Goal: Navigation & Orientation: Find specific page/section

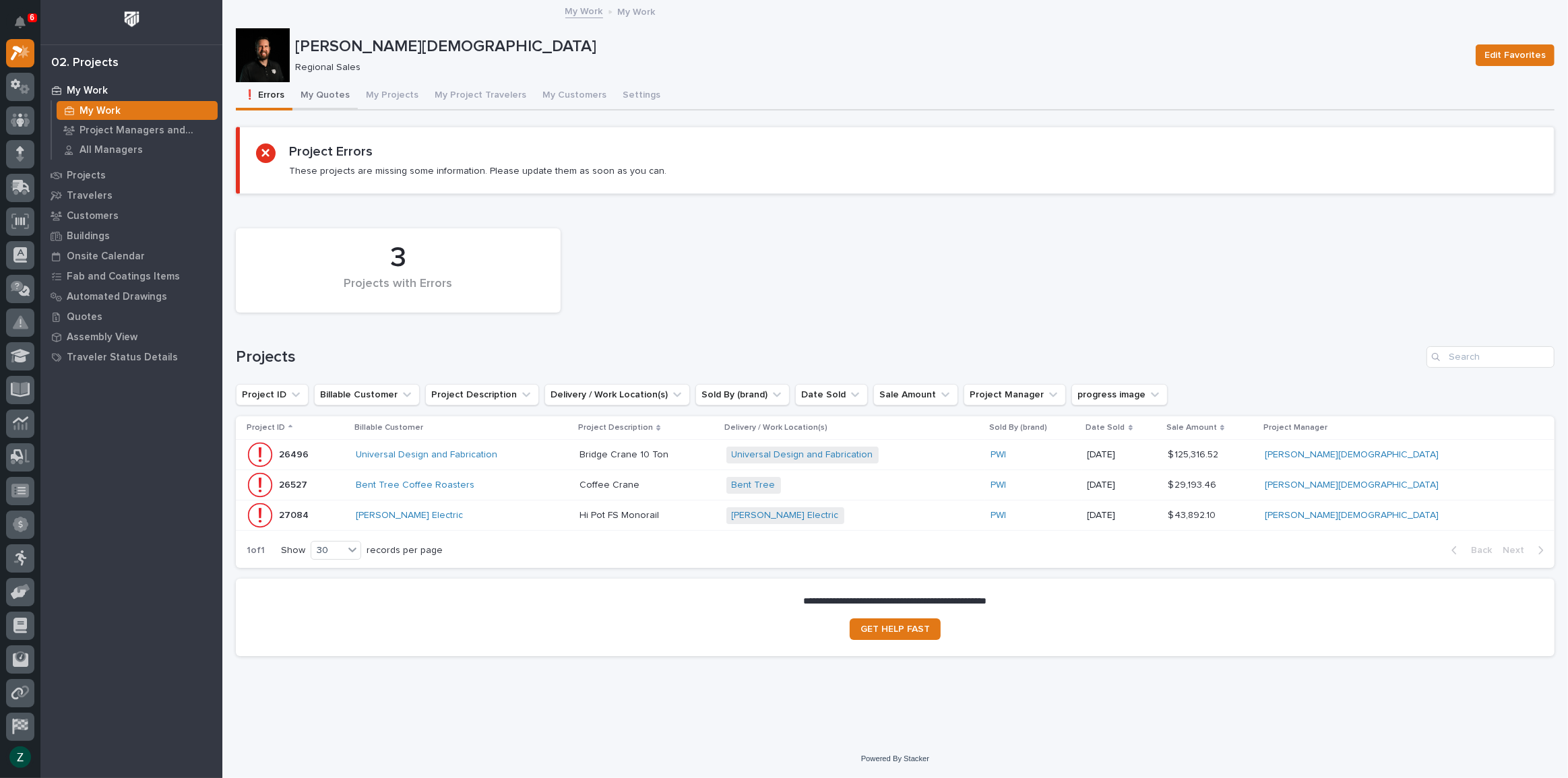
click at [327, 95] on button "My Quotes" at bounding box center [325, 97] width 65 height 29
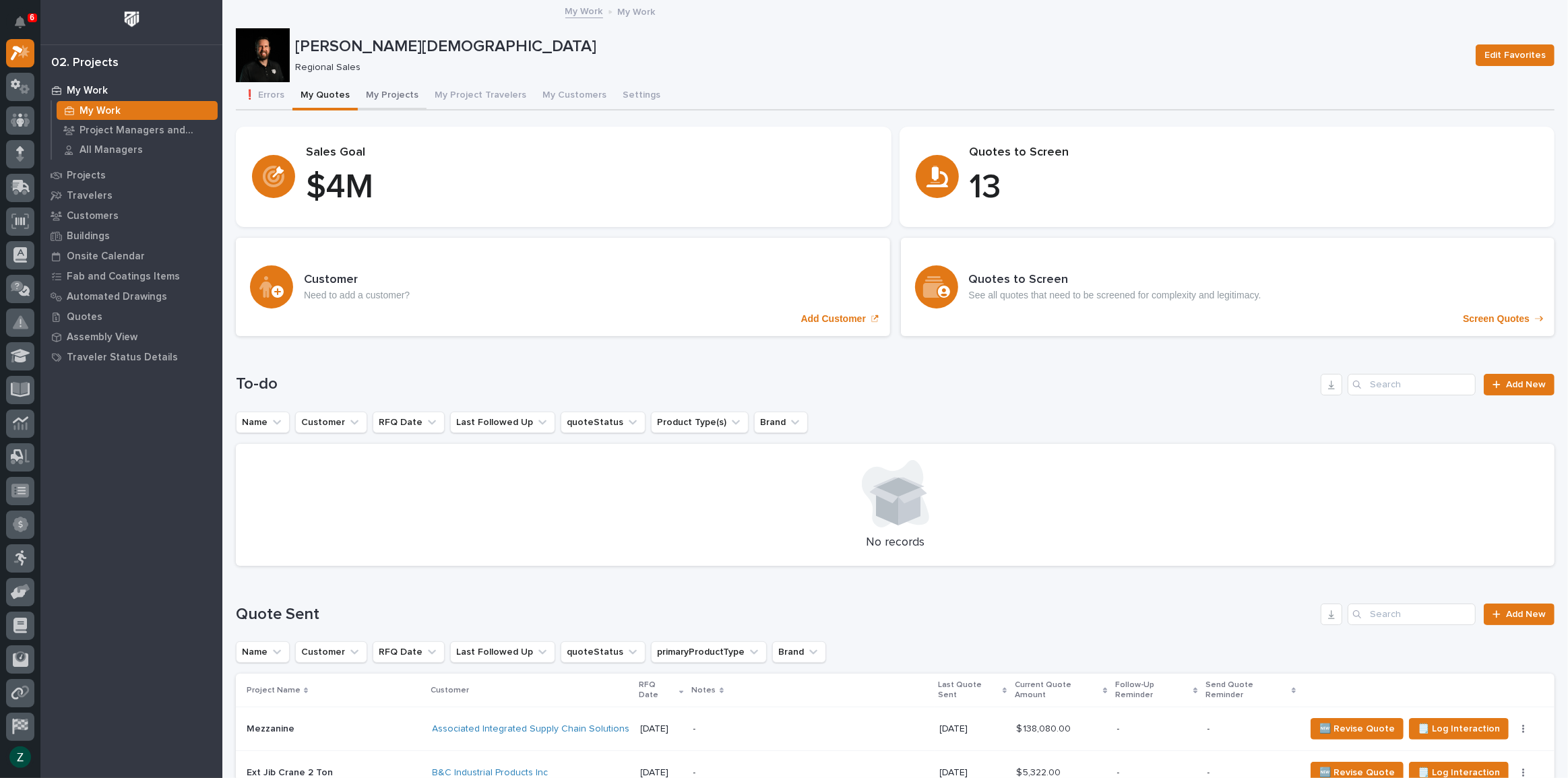
click at [378, 89] on button "My Projects" at bounding box center [392, 97] width 69 height 29
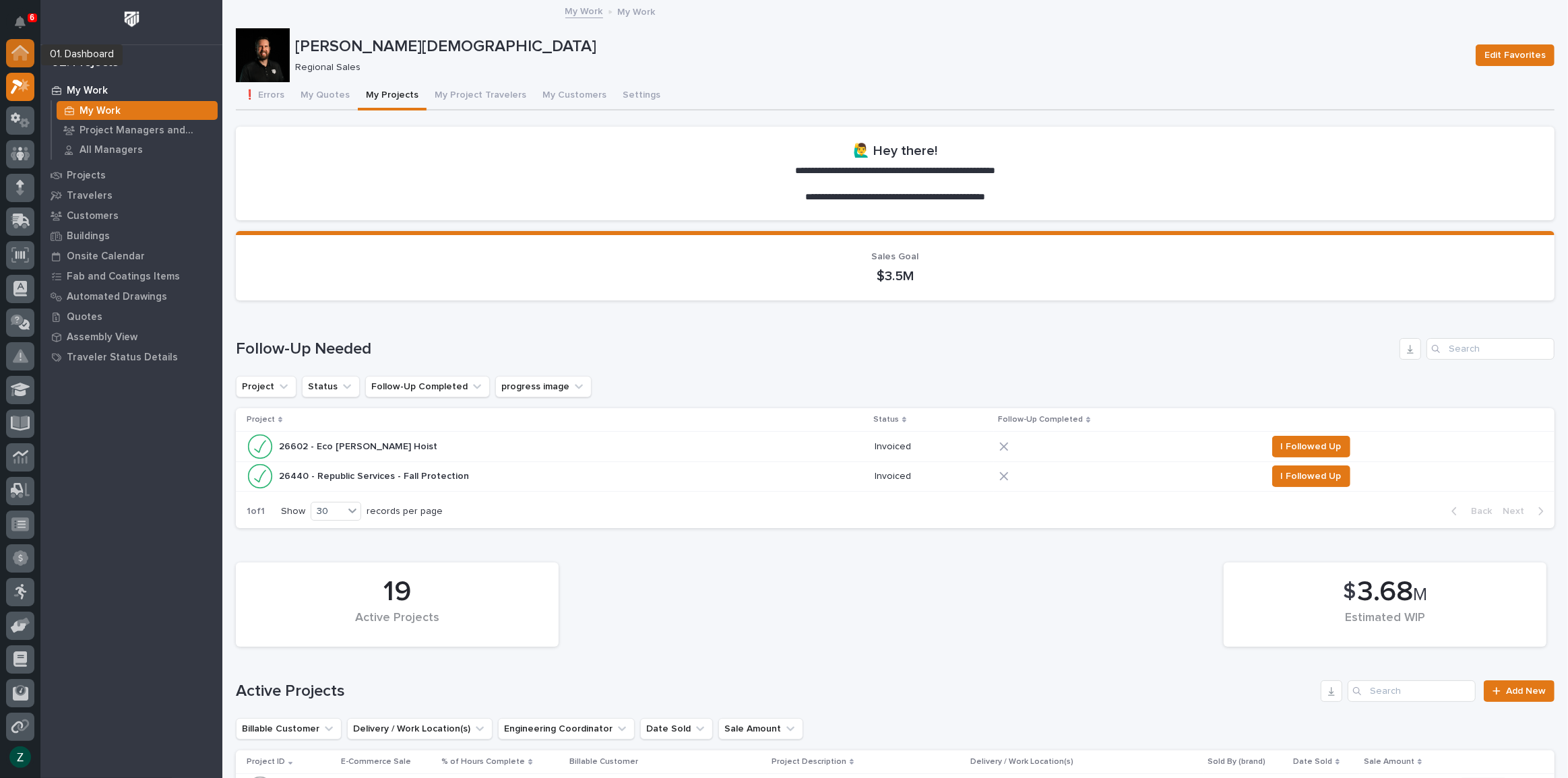
click at [23, 46] on icon at bounding box center [21, 52] width 18 height 15
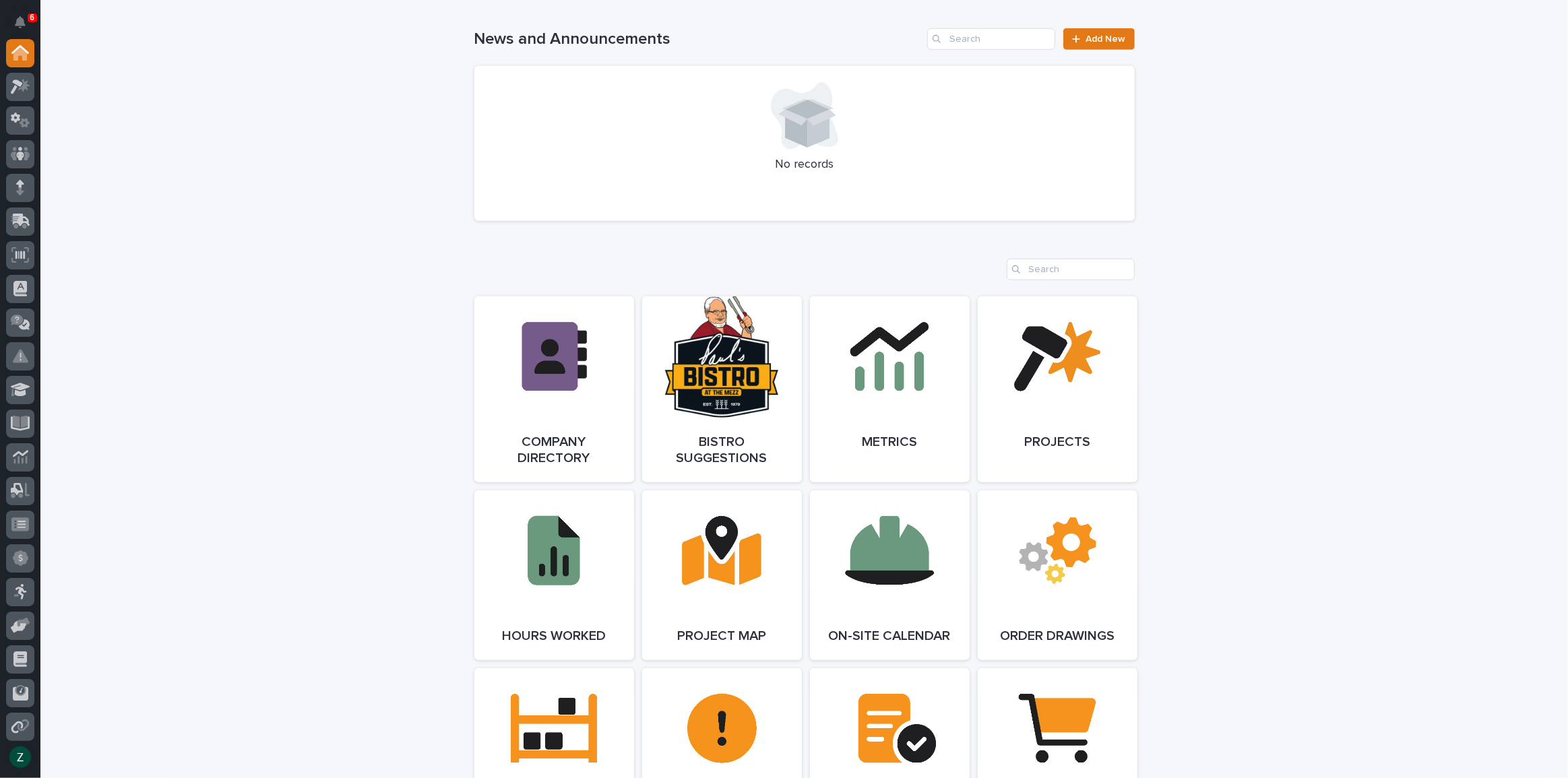
scroll to position [918, 0]
click at [920, 366] on link "Open Link" at bounding box center [889, 389] width 160 height 186
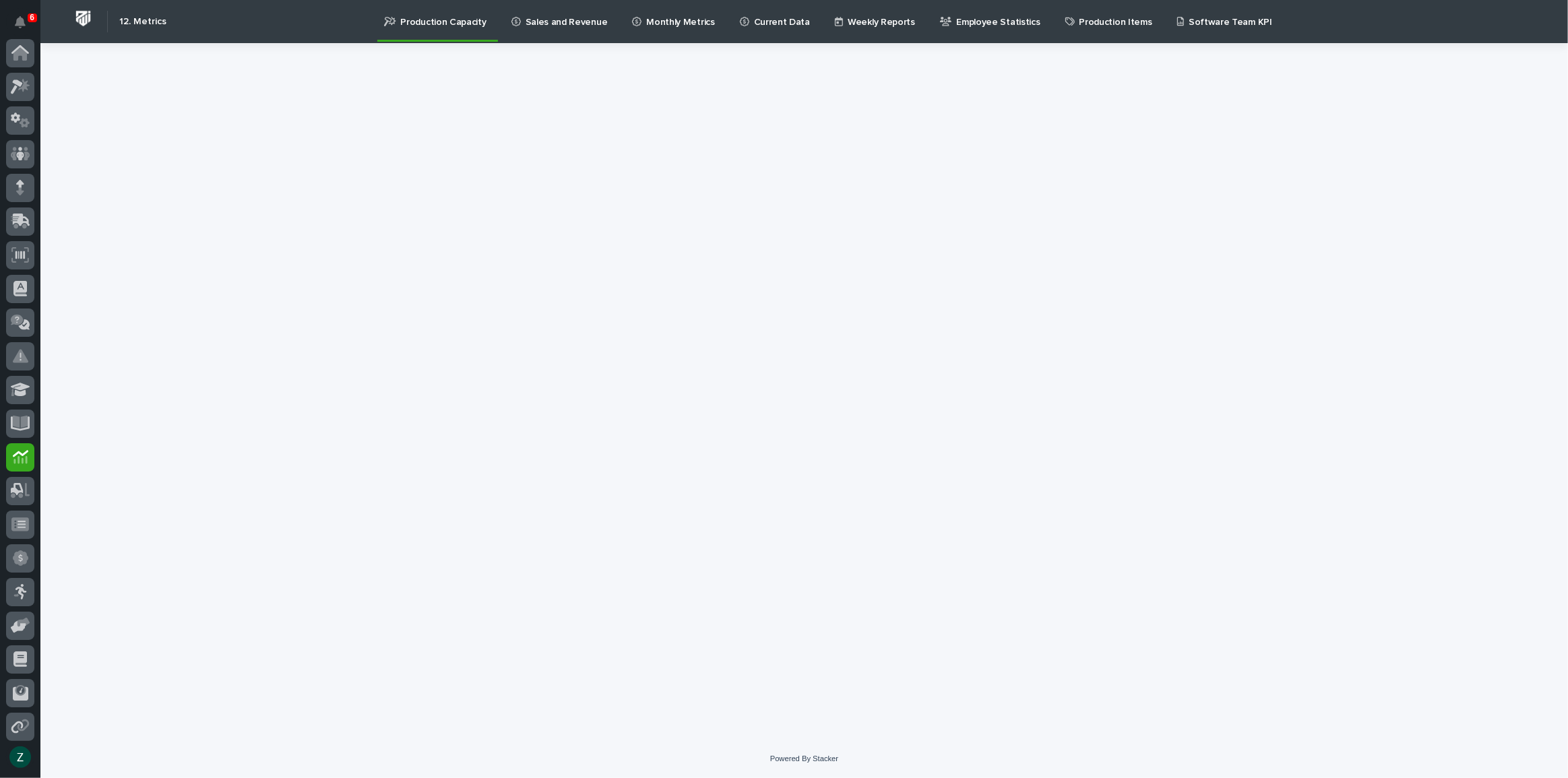
scroll to position [105, 0]
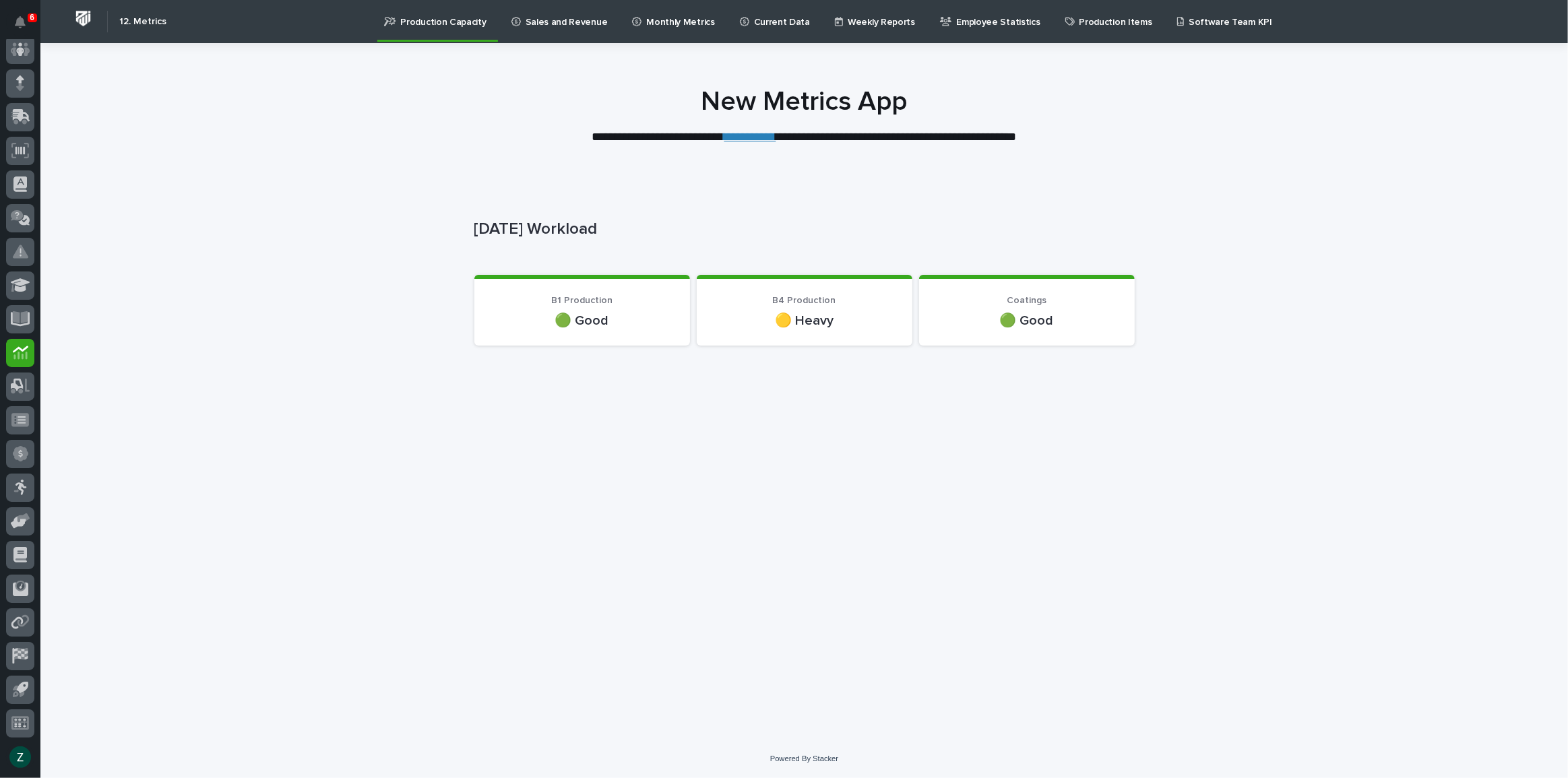
click at [767, 142] on link "**********" at bounding box center [750, 137] width 52 height 13
